Goal: Information Seeking & Learning: Find specific fact

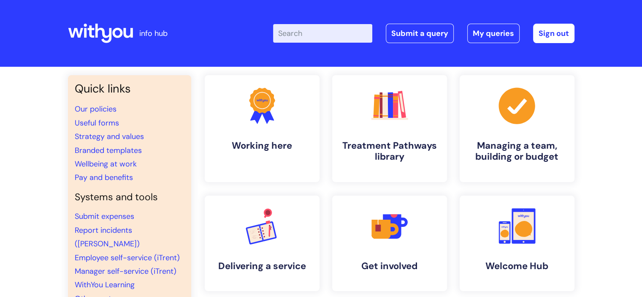
click at [351, 32] on input "Enter your search term here..." at bounding box center [322, 33] width 99 height 19
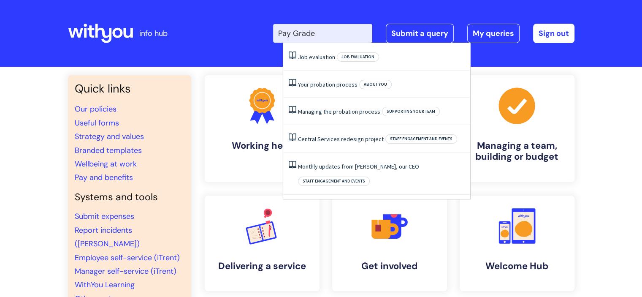
type input "Pay Grade"
click button "Search" at bounding box center [0, 0] width 0 height 0
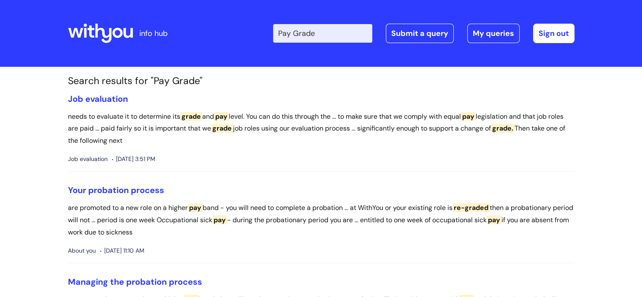
click at [319, 34] on input "Pay Grade" at bounding box center [322, 33] width 99 height 19
type input "Pay Scale"
click button "Search" at bounding box center [0, 0] width 0 height 0
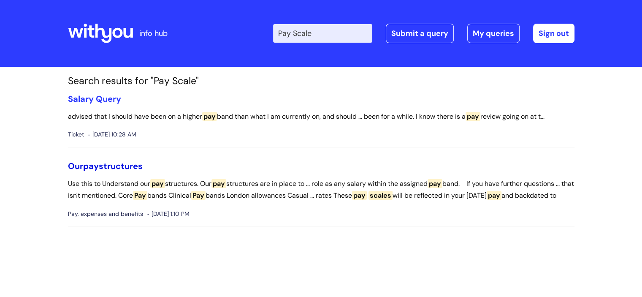
click at [116, 164] on link "Our pay structures" at bounding box center [105, 165] width 75 height 11
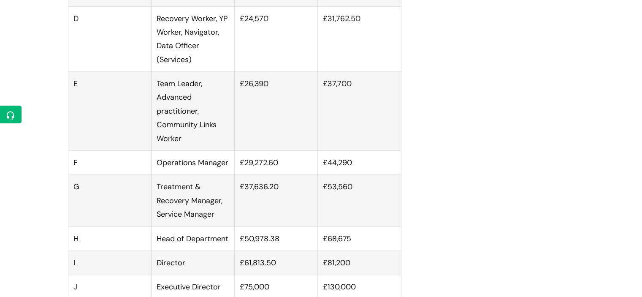
scroll to position [717, 0]
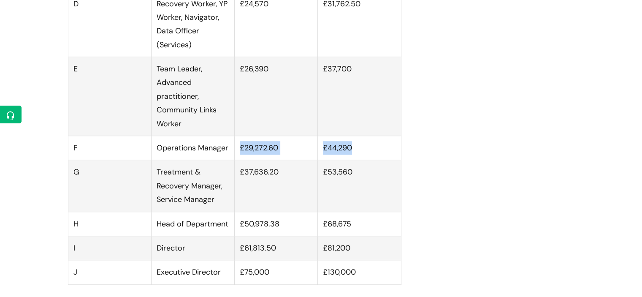
drag, startPoint x: 236, startPoint y: 157, endPoint x: 375, endPoint y: 157, distance: 138.8
click at [375, 157] on tr "F Operations Manager £29,272.60 £44,290" at bounding box center [234, 148] width 333 height 24
click at [376, 158] on td "£44,290" at bounding box center [359, 148] width 83 height 24
